Goal: Navigation & Orientation: Find specific page/section

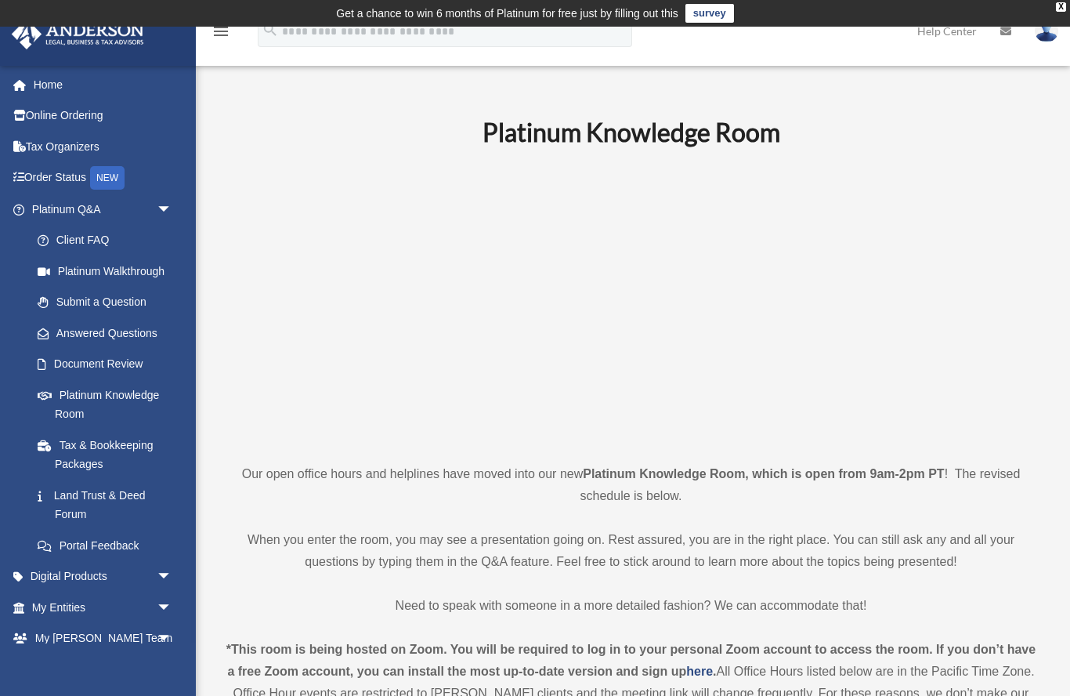
click at [83, 396] on link "Platinum Knowledge Room" at bounding box center [105, 404] width 166 height 50
click at [66, 230] on link "Client FAQ" at bounding box center [109, 240] width 174 height 31
click at [53, 201] on link "Platinum Q&A arrow_drop_down" at bounding box center [103, 209] width 185 height 31
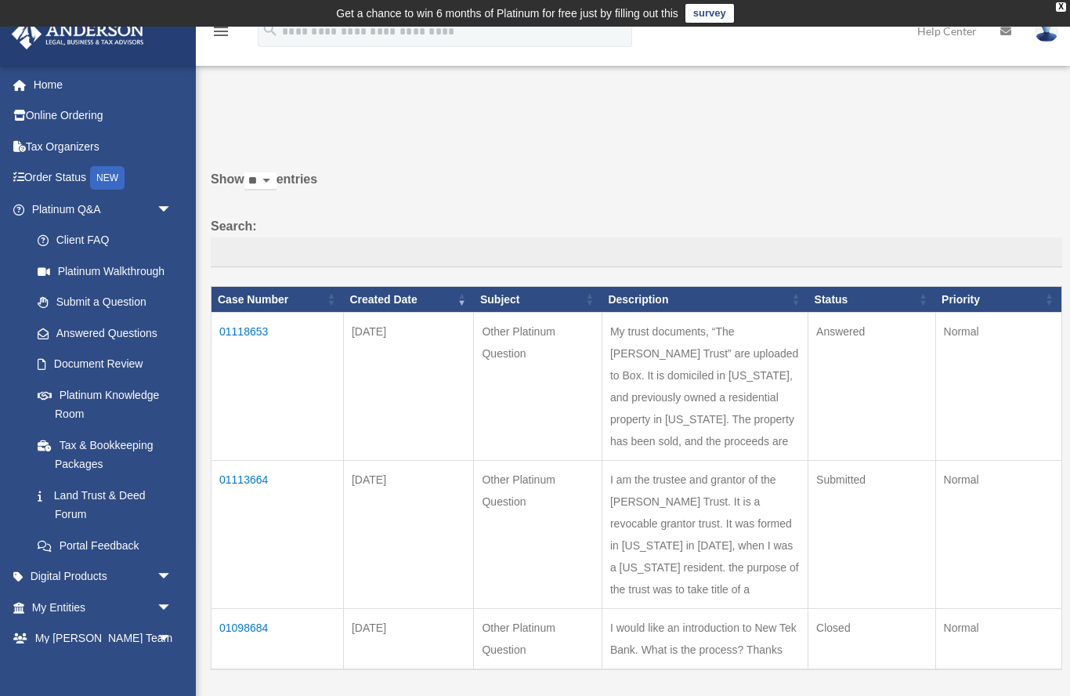
click at [66, 301] on link "Submit a Question" at bounding box center [105, 302] width 166 height 31
click at [91, 330] on link "Answered Questions" at bounding box center [101, 332] width 158 height 31
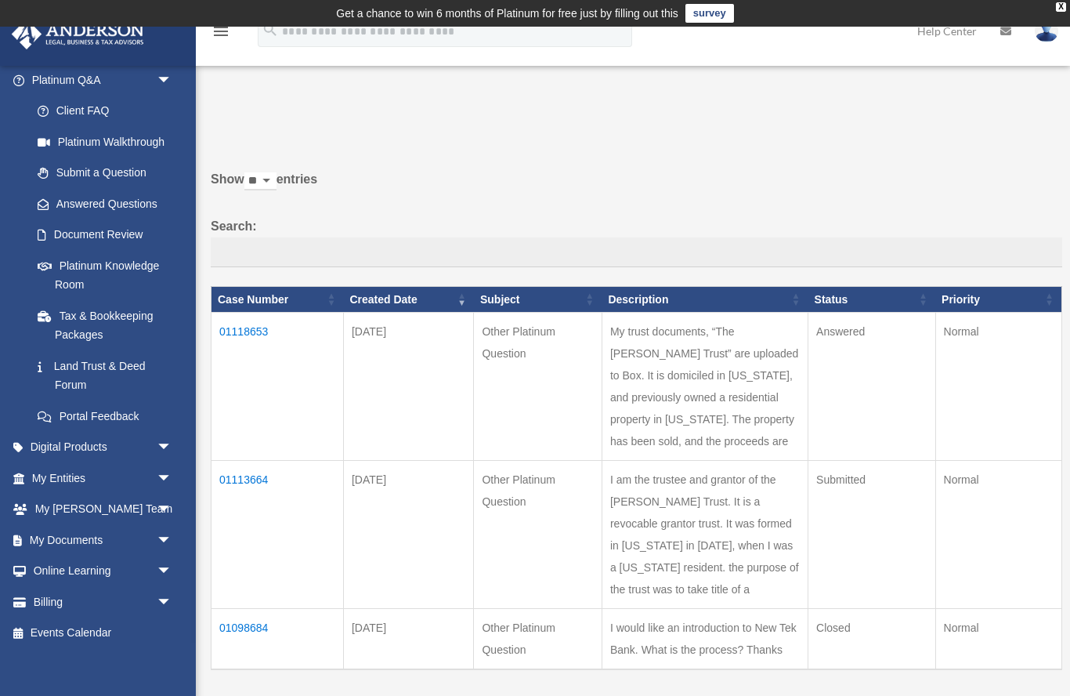
scroll to position [128, 0]
click at [52, 438] on link "Digital Products arrow_drop_down" at bounding box center [103, 447] width 185 height 31
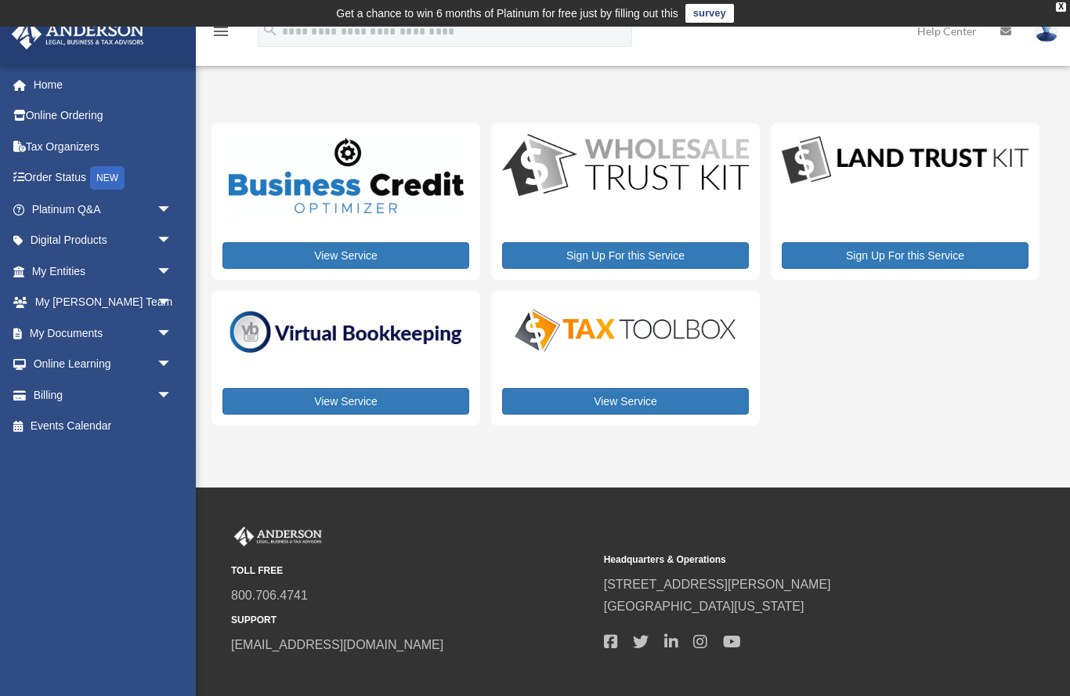
click at [168, 270] on span "arrow_drop_down" at bounding box center [172, 271] width 31 height 32
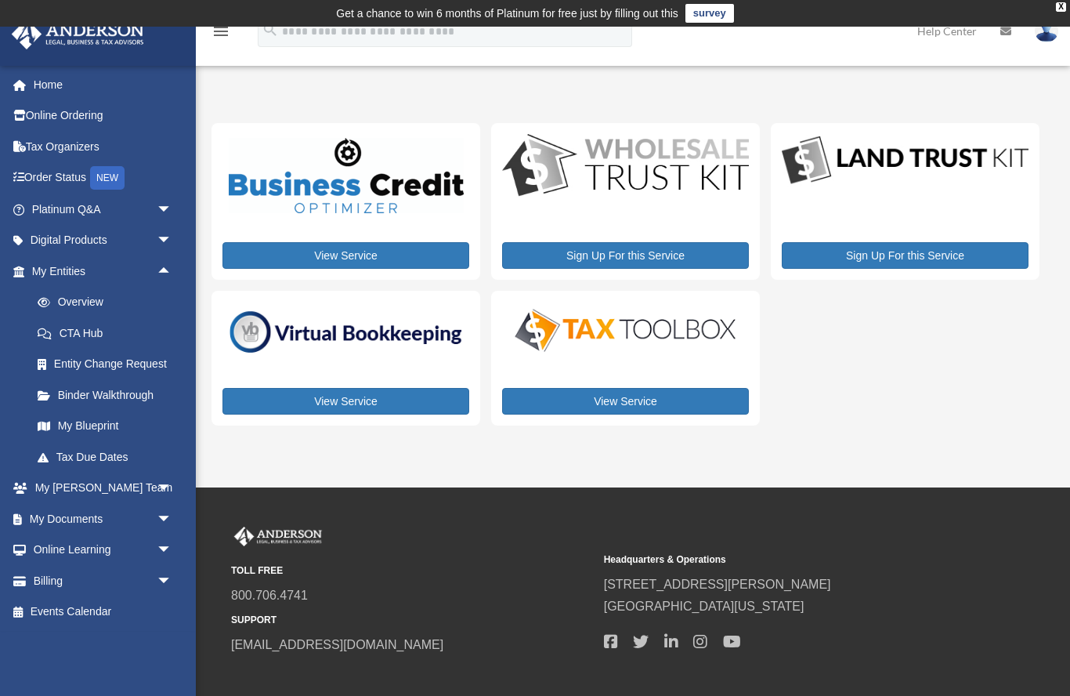
click at [87, 415] on link "My Blueprint" at bounding box center [109, 426] width 174 height 31
